Goal: Transaction & Acquisition: Purchase product/service

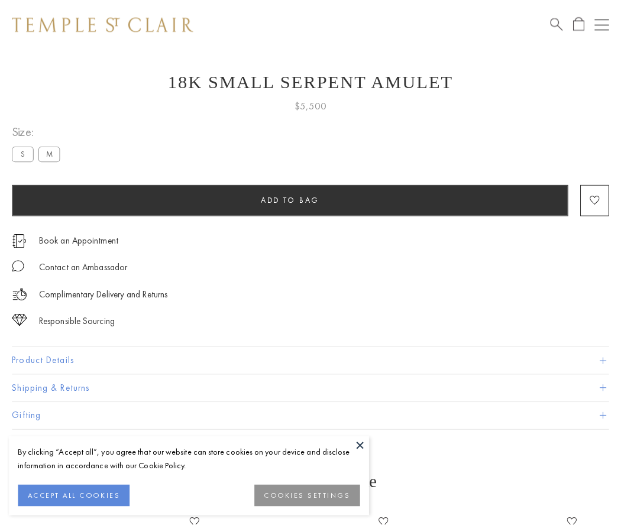
scroll to position [25, 0]
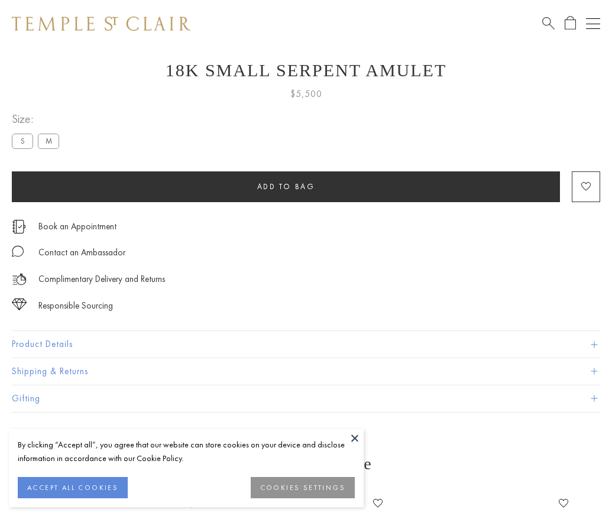
click at [286, 186] on span "Add to bag" at bounding box center [286, 187] width 58 height 10
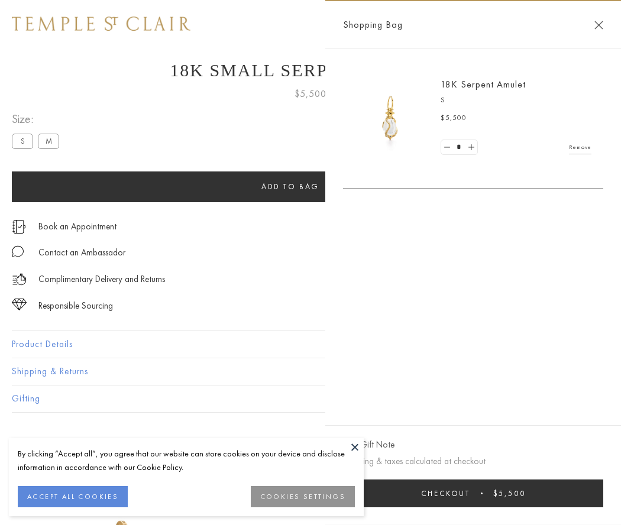
click at [473, 493] on button "Checkout $5,500" at bounding box center [473, 494] width 260 height 28
